Goal: Check status: Check status

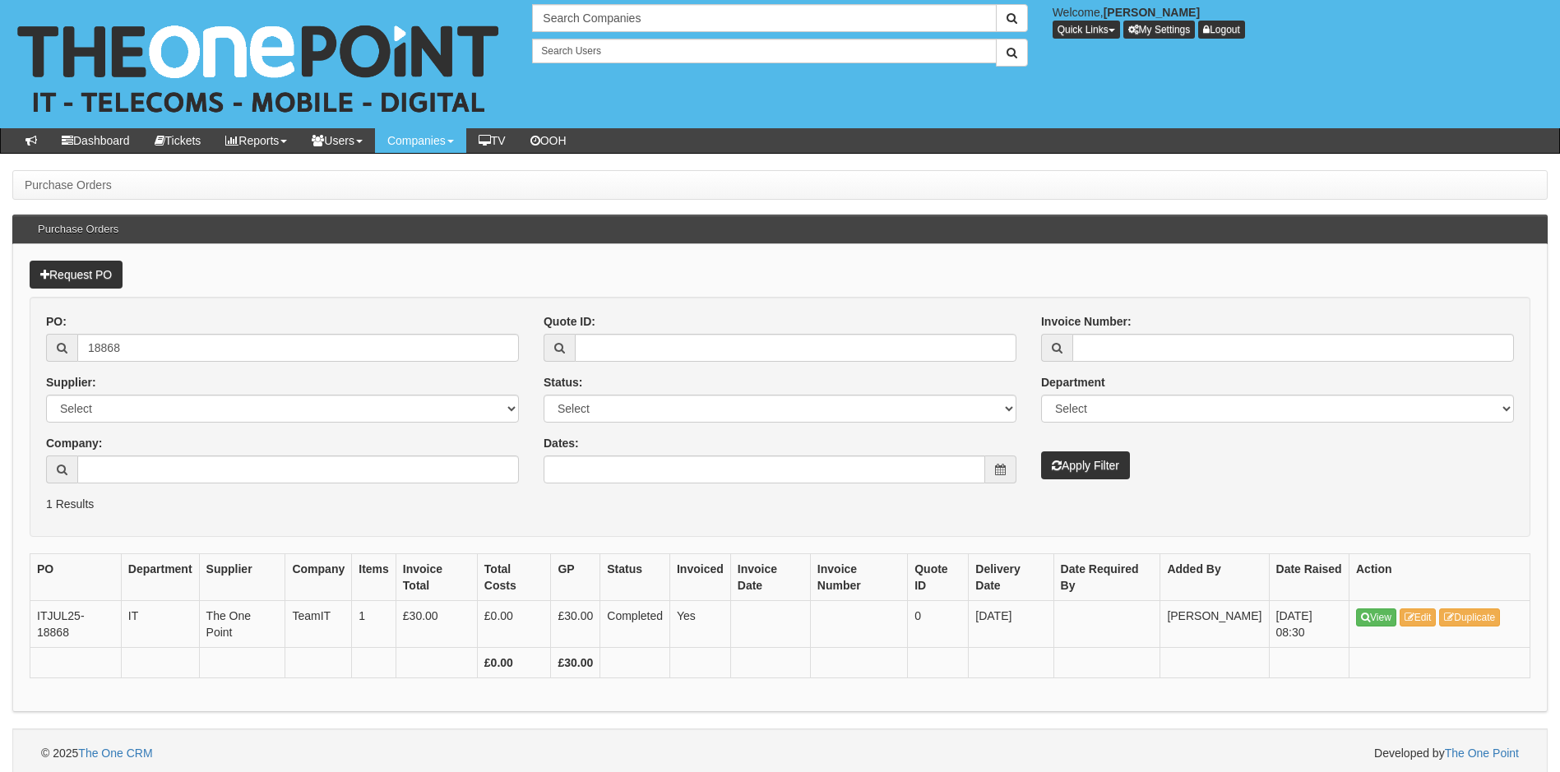
click at [974, 711] on div "Request PO PO: 18868 Supplier: Select 123 REG.co.uk 1Password 3 4Gon AA Jones E…" at bounding box center [779, 478] width 1535 height 468
drag, startPoint x: 125, startPoint y: 354, endPoint x: -8, endPoint y: 329, distance: 135.7
click at [0, 329] on html "× Send Email × Add Appointment × Create Ticket × Create Proactive Activity × Ad…" at bounding box center [780, 389] width 1560 height 778
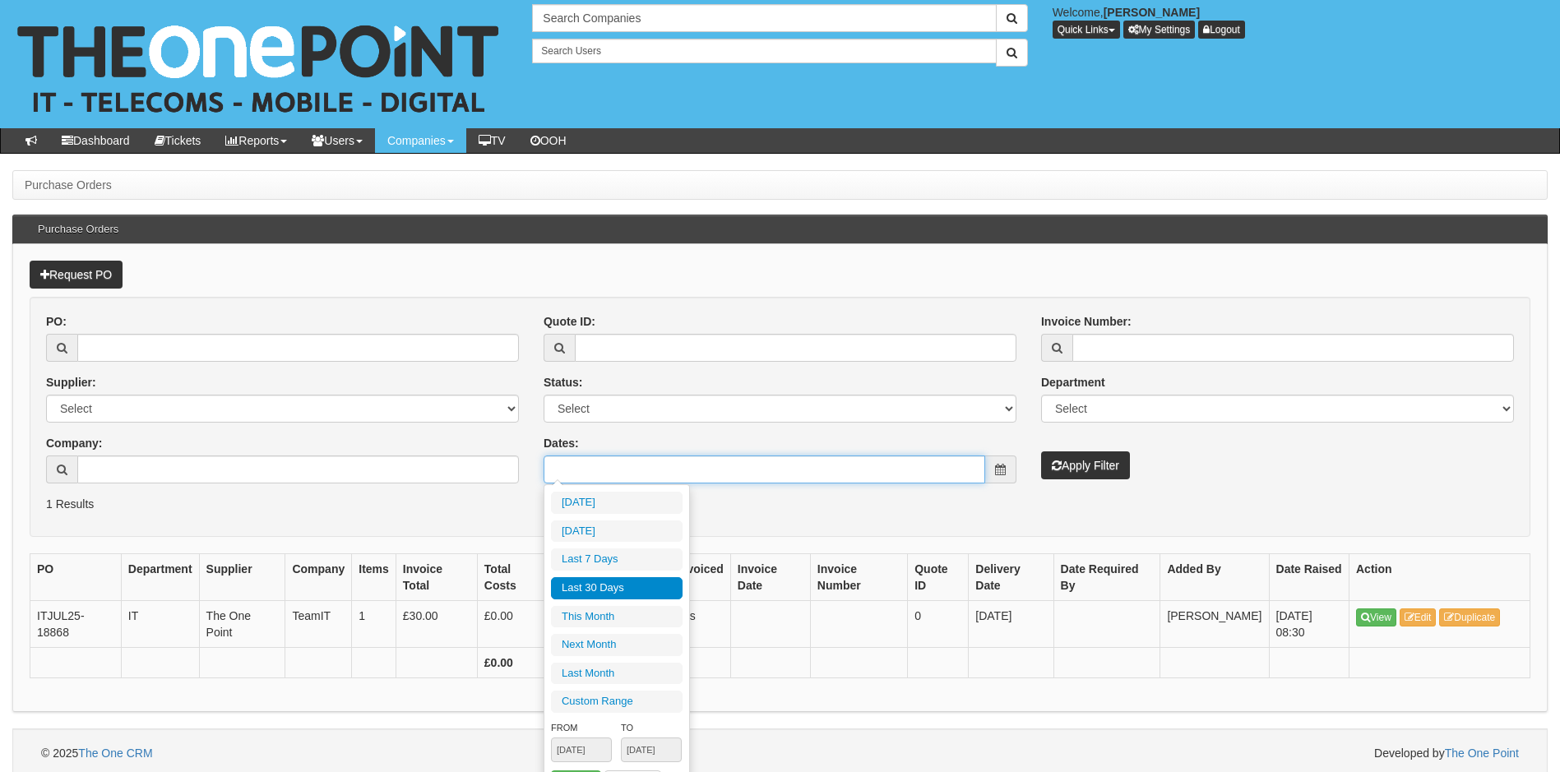
click at [692, 473] on input "Dates:" at bounding box center [765, 470] width 442 height 28
type input "2025-09-08"
type input "2025-09-03"
type input "2025-09-09"
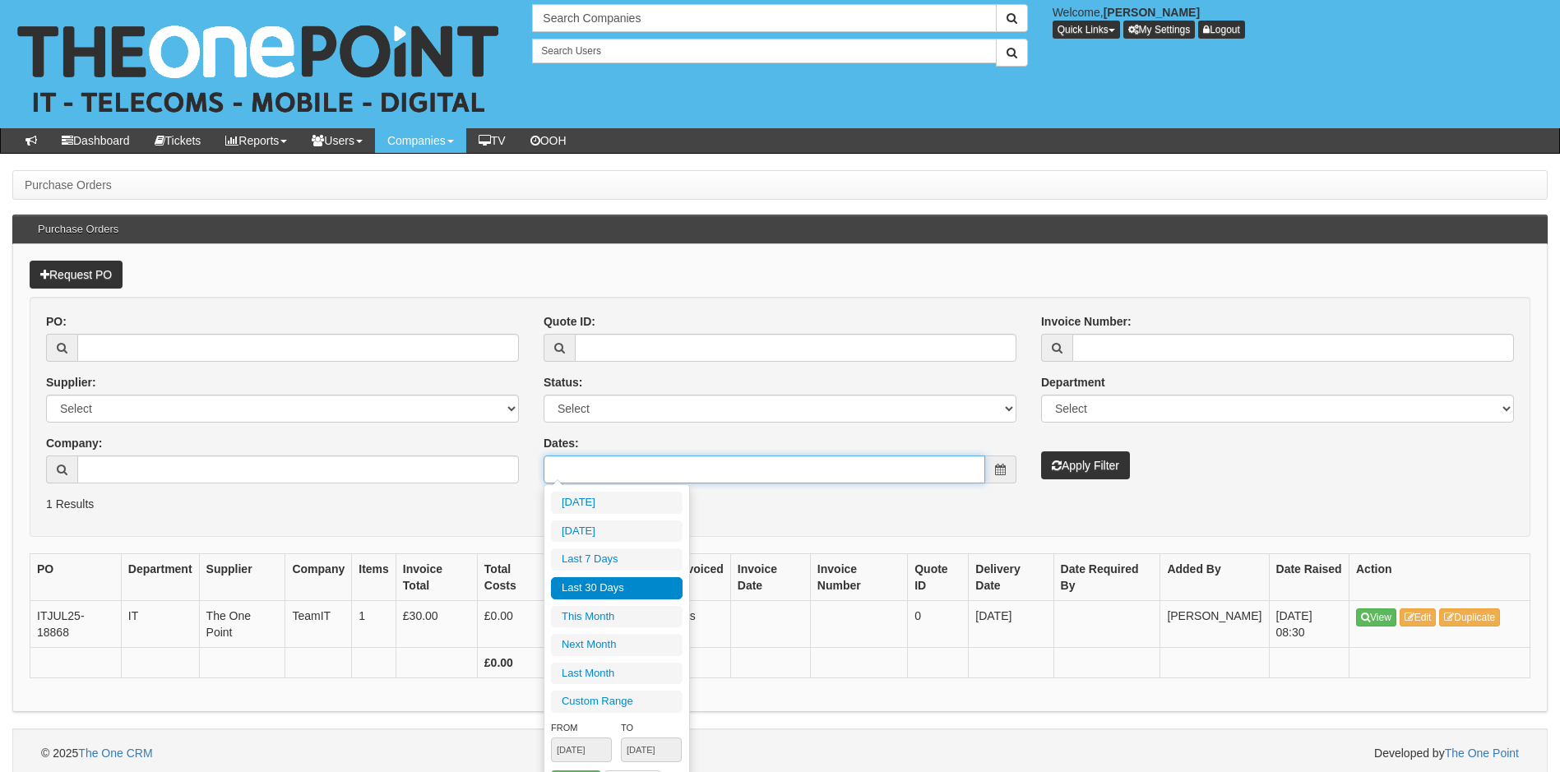
type input "2025-08-11"
click at [624, 584] on li "Last 30 Days" at bounding box center [617, 588] width 132 height 22
type input "2025-08-11 - 2025-09-09"
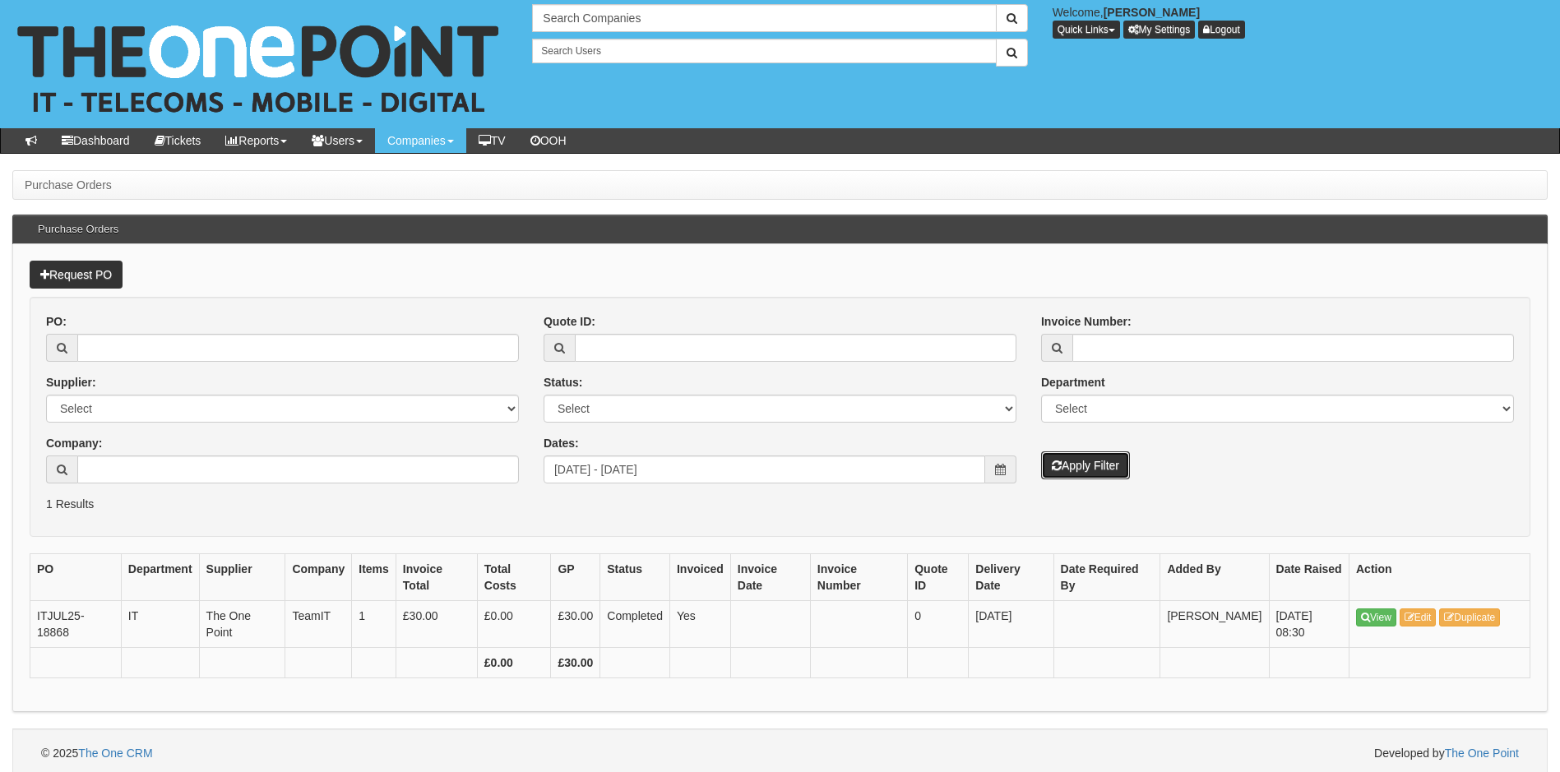
click at [1094, 466] on button "Apply Filter" at bounding box center [1085, 466] width 89 height 28
